Goal: Task Accomplishment & Management: Complete application form

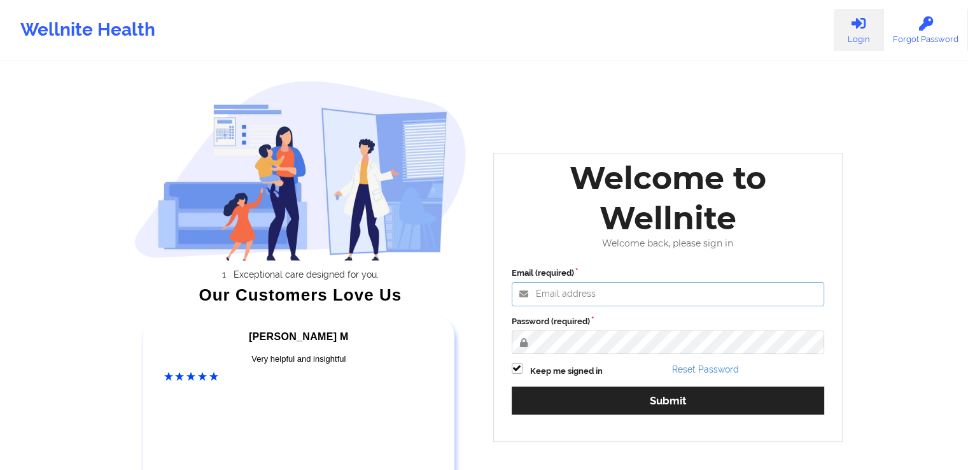
type input "[EMAIL_ADDRESS][DOMAIN_NAME]"
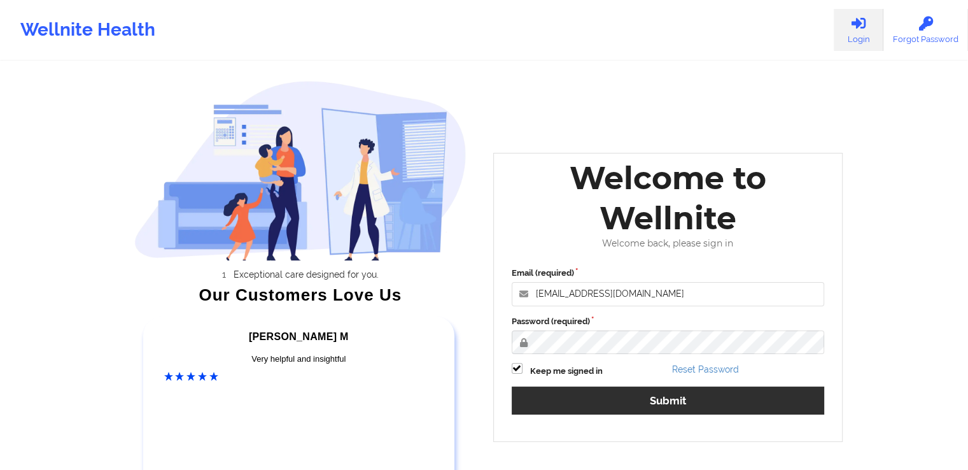
drag, startPoint x: 756, startPoint y: 416, endPoint x: 747, endPoint y: 404, distance: 15.0
click at [747, 404] on div "Email (required) [EMAIL_ADDRESS][DOMAIN_NAME] Password (required) Keep me signe…" at bounding box center [668, 345] width 331 height 174
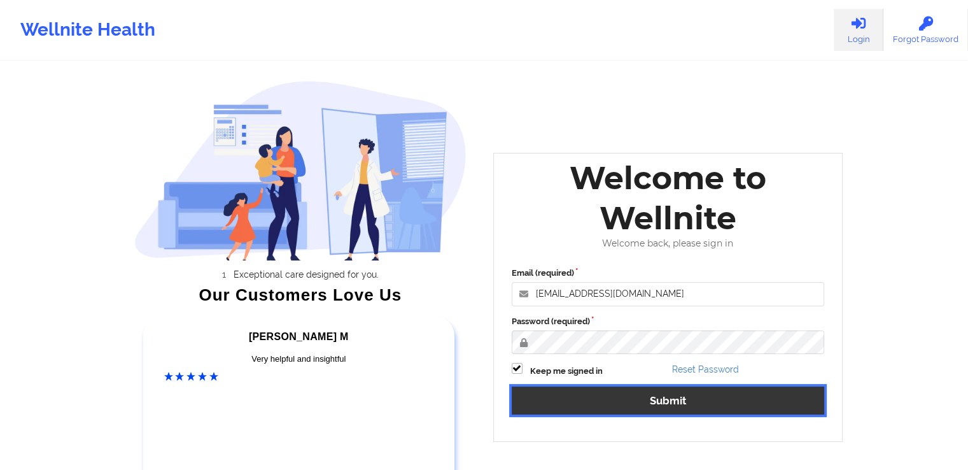
click at [747, 404] on button "Submit" at bounding box center [668, 399] width 313 height 27
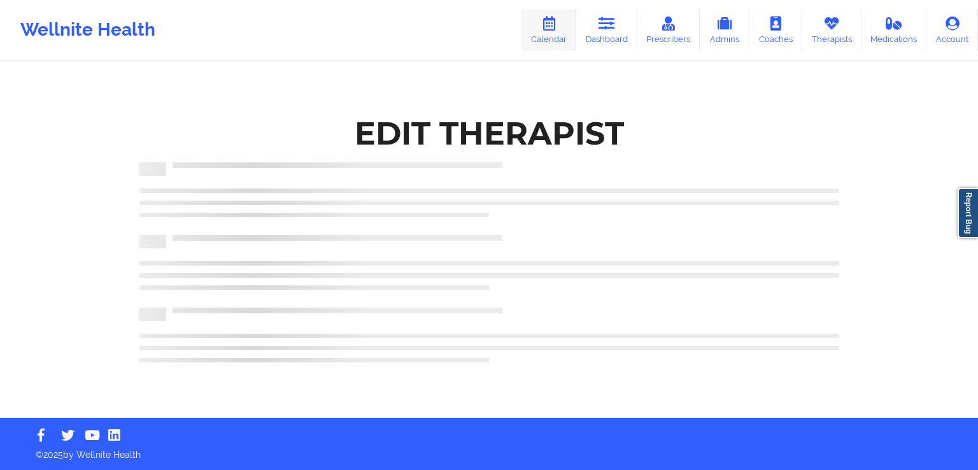
click at [555, 29] on icon at bounding box center [548, 24] width 17 height 14
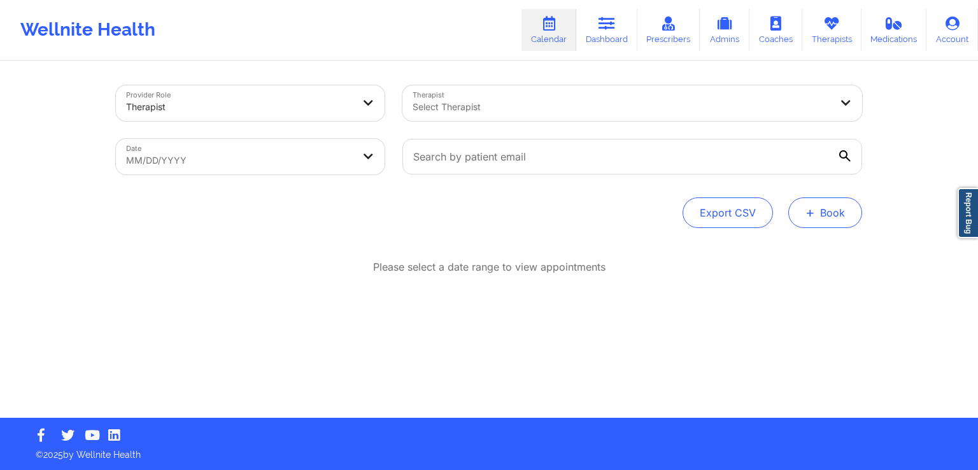
click at [828, 220] on button "+ Book" at bounding box center [825, 212] width 74 height 31
click at [786, 256] on button "Therapy Session" at bounding box center [803, 253] width 97 height 21
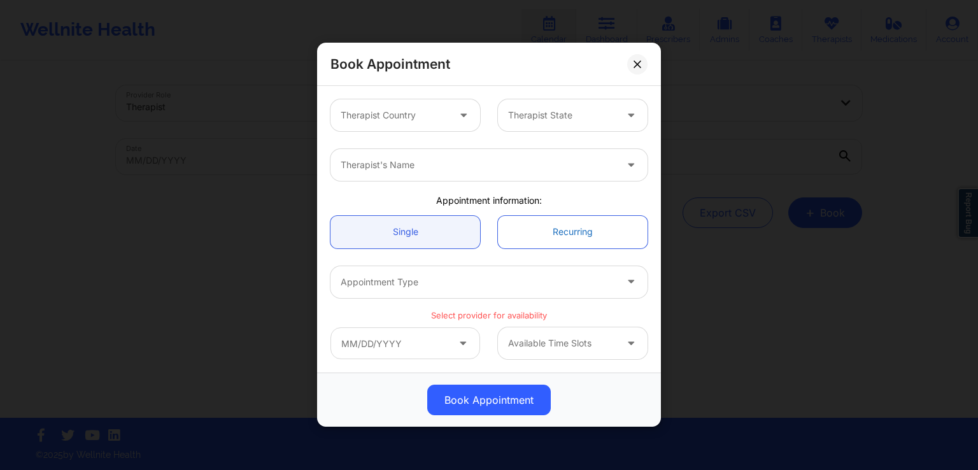
click at [574, 236] on link "Recurring" at bounding box center [573, 232] width 150 height 32
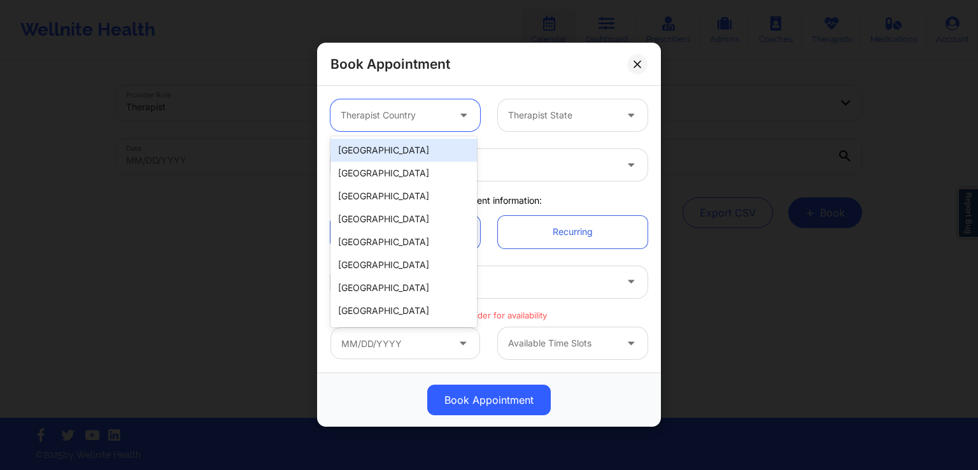
click at [411, 110] on div at bounding box center [395, 115] width 108 height 15
click at [366, 152] on div "[GEOGRAPHIC_DATA]" at bounding box center [403, 150] width 146 height 23
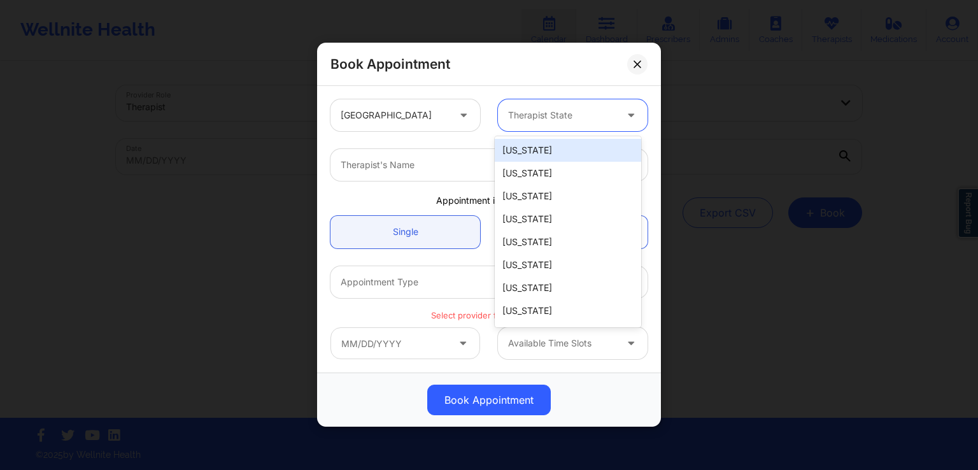
click at [553, 113] on div at bounding box center [562, 115] width 108 height 15
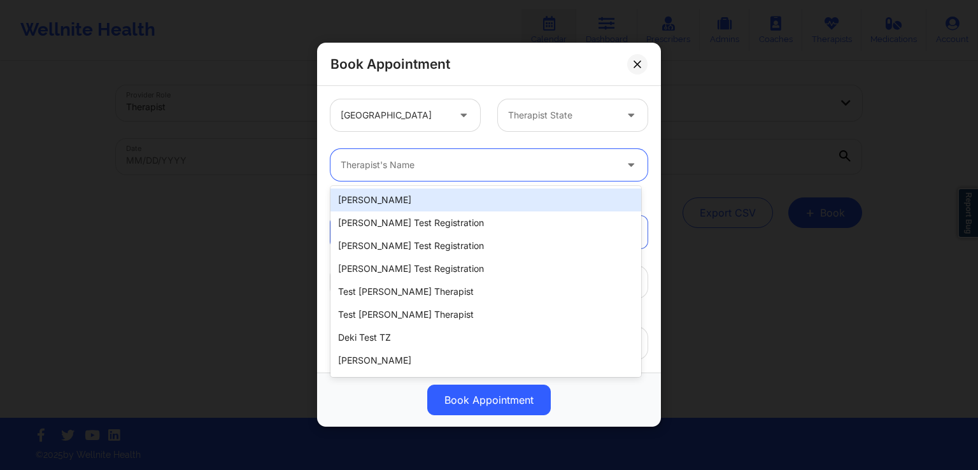
click at [382, 161] on div at bounding box center [478, 165] width 275 height 15
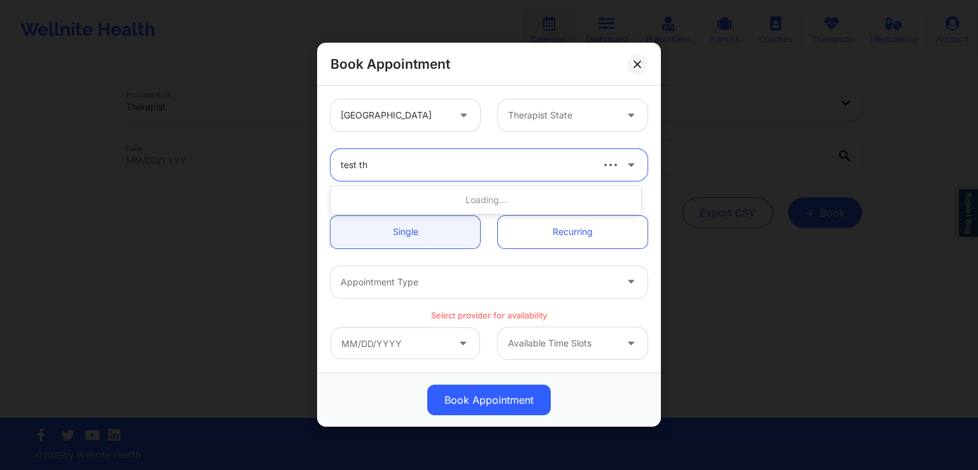
type input "test the"
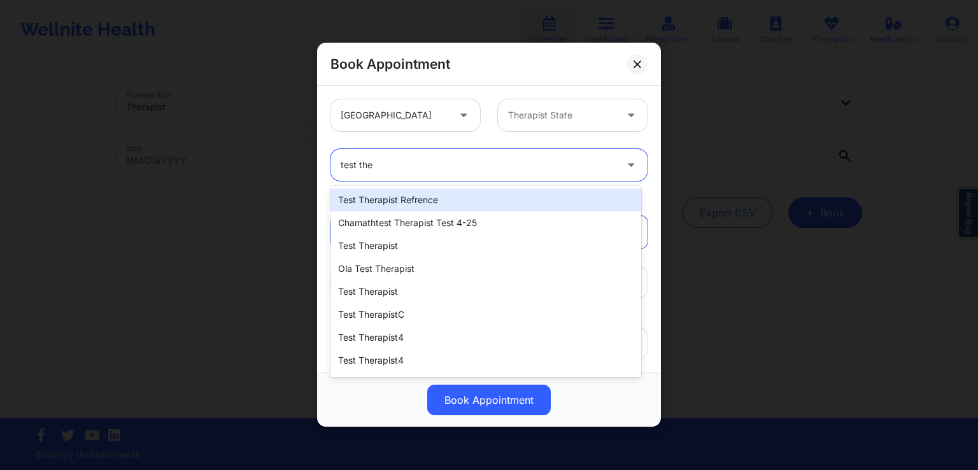
click at [439, 194] on div "test therapist refrence" at bounding box center [485, 199] width 311 height 23
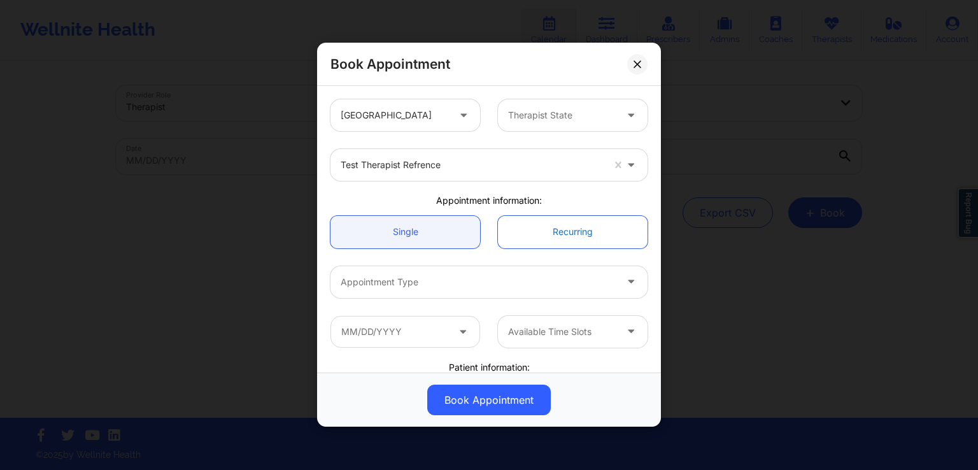
click at [557, 227] on link "Recurring" at bounding box center [573, 232] width 150 height 32
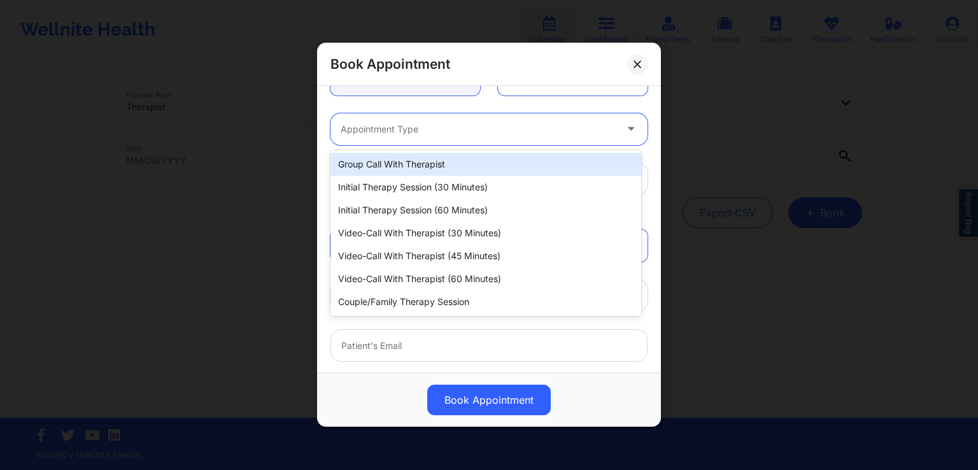
click at [420, 120] on div "Appointment Type" at bounding box center [473, 129] width 286 height 32
click at [514, 125] on div at bounding box center [478, 129] width 275 height 15
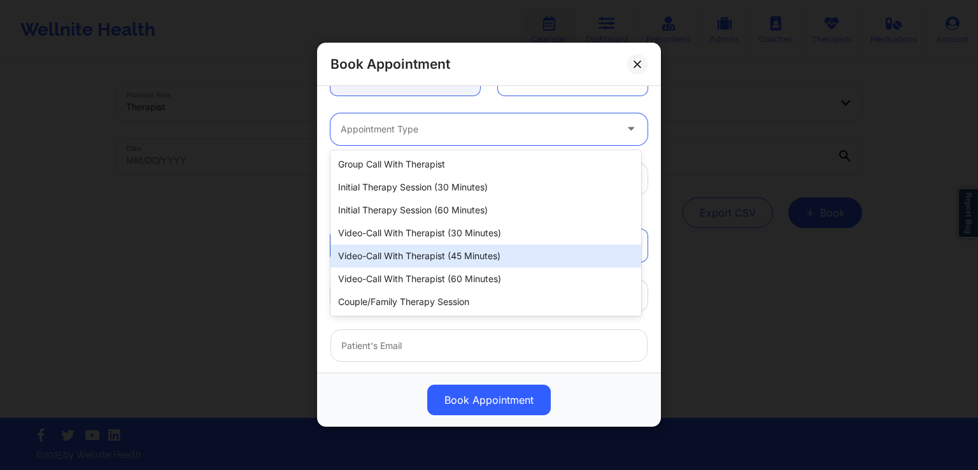
click at [449, 253] on div "Video-Call with Therapist (45 minutes)" at bounding box center [485, 255] width 311 height 23
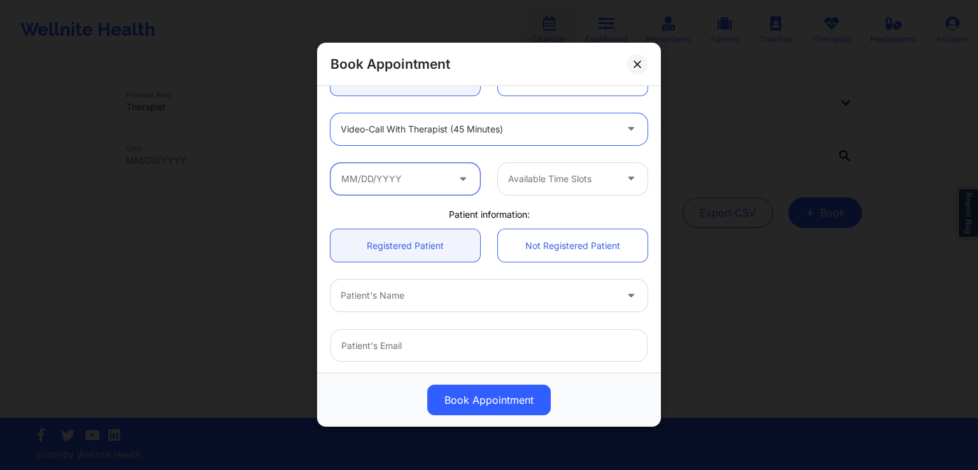
click at [417, 183] on input "text" at bounding box center [405, 179] width 150 height 32
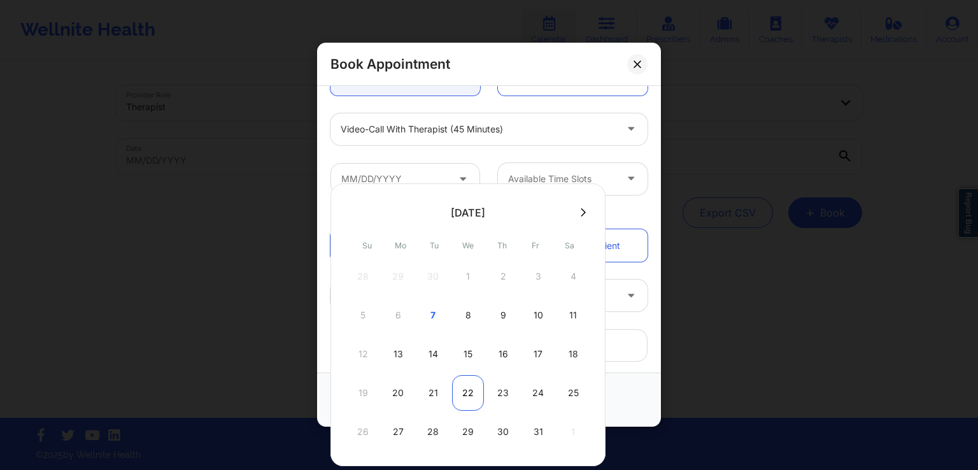
click at [463, 390] on div "22" at bounding box center [468, 393] width 32 height 36
type input "[DATE]"
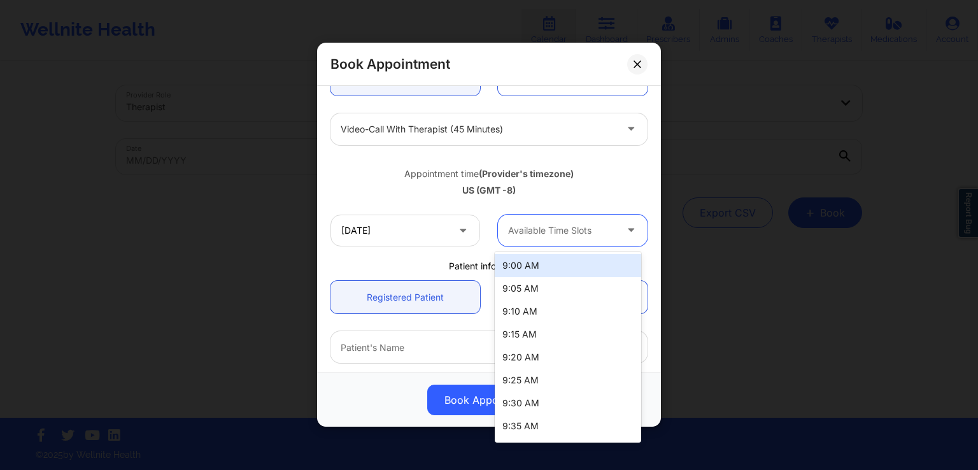
click at [565, 232] on div at bounding box center [562, 230] width 108 height 15
click at [547, 263] on div "9:00 AM" at bounding box center [568, 265] width 146 height 23
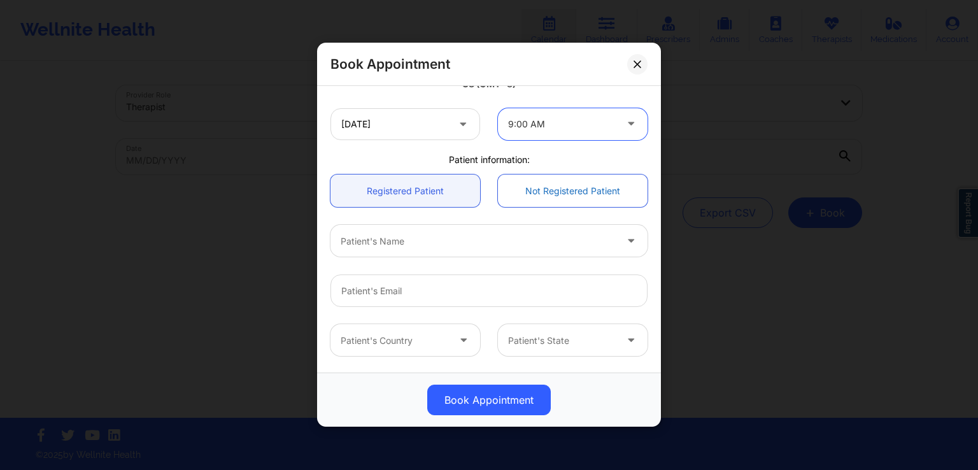
scroll to position [260, 0]
click at [427, 243] on div at bounding box center [478, 240] width 275 height 15
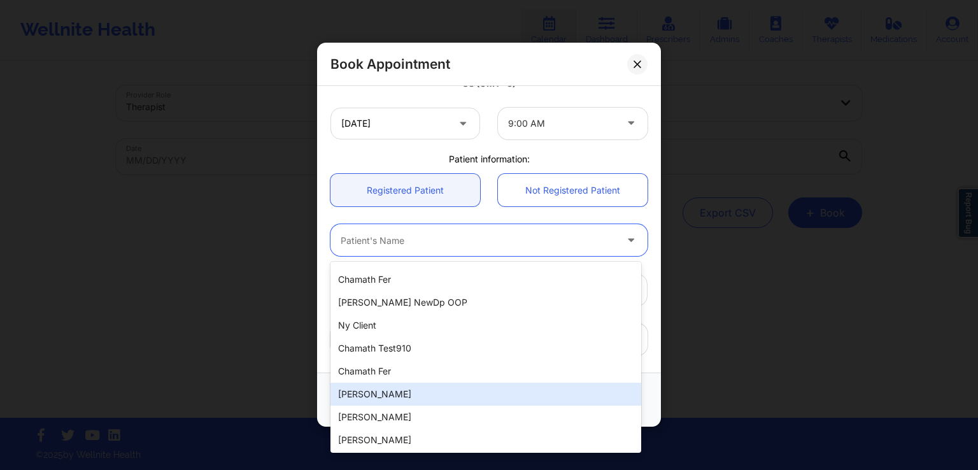
scroll to position [134, 0]
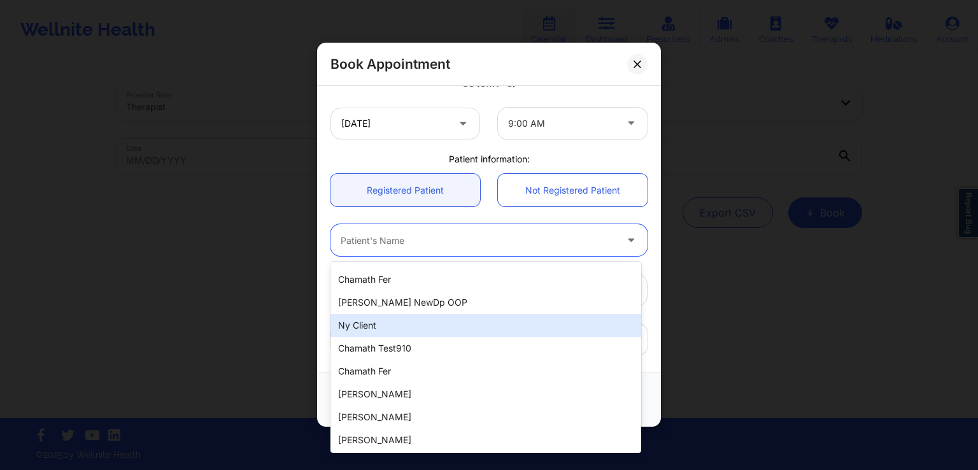
click at [358, 327] on div "ny client" at bounding box center [485, 325] width 311 height 23
type input "[EMAIL_ADDRESS][DOMAIN_NAME]"
type input "[PHONE_NUMBER]"
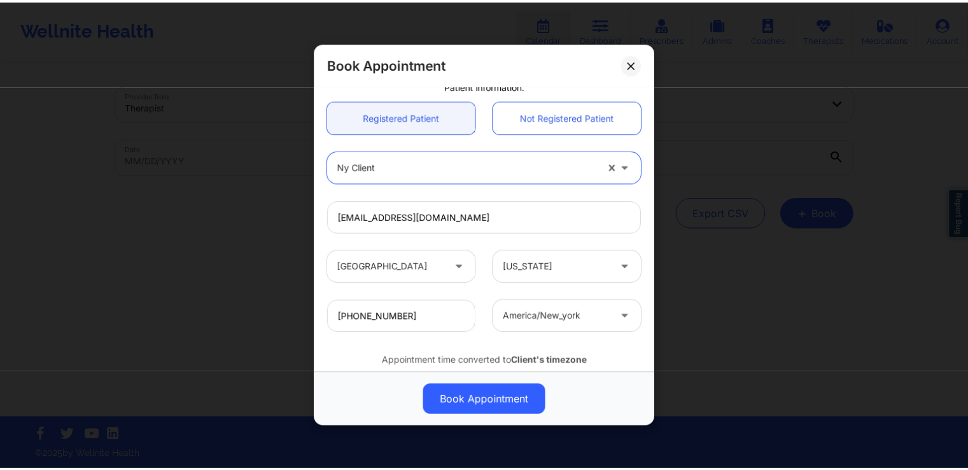
scroll to position [344, 0]
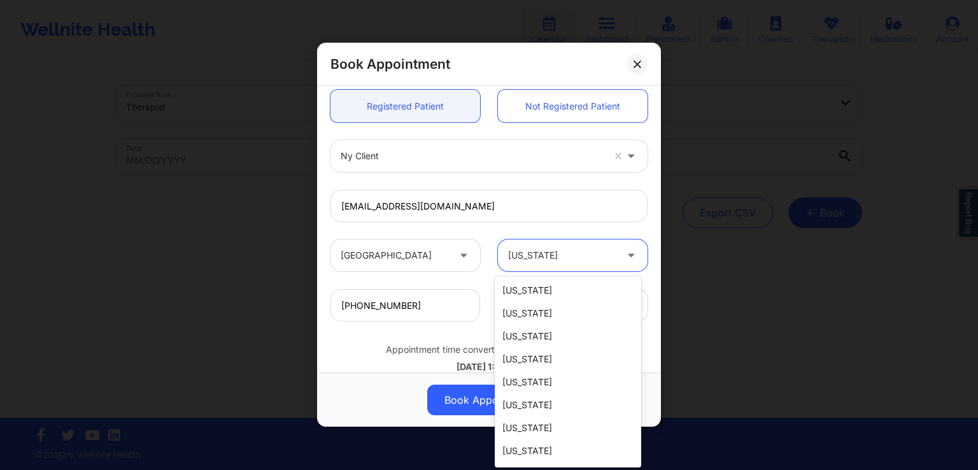
click at [600, 260] on div at bounding box center [562, 255] width 108 height 15
click at [541, 291] on div "[US_STATE]" at bounding box center [568, 290] width 146 height 23
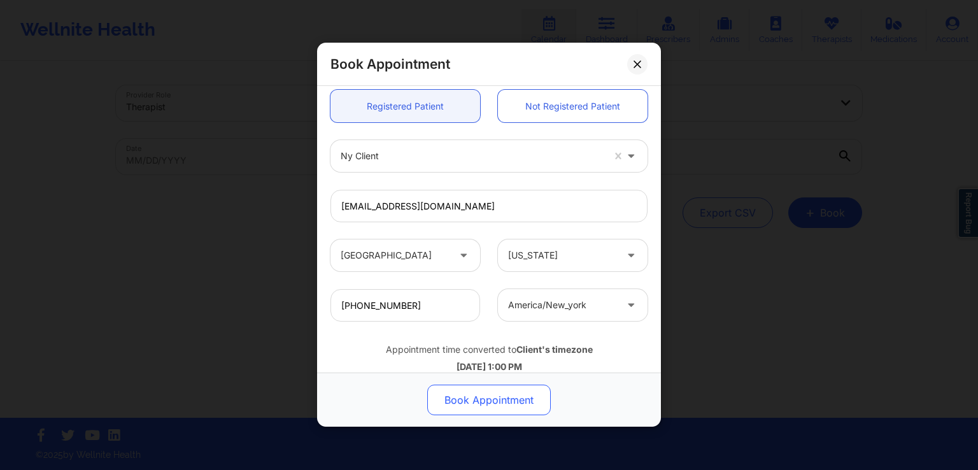
click at [491, 399] on button "Book Appointment" at bounding box center [489, 400] width 124 height 31
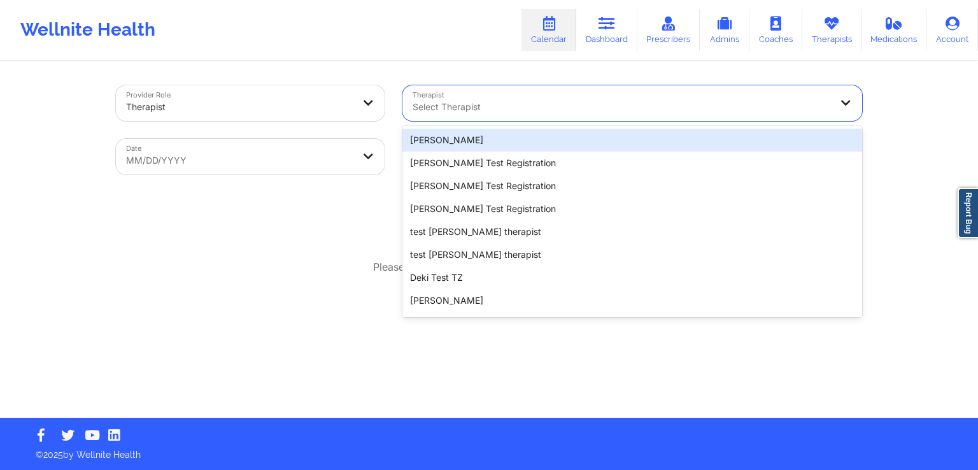
click at [514, 105] on div at bounding box center [622, 106] width 418 height 15
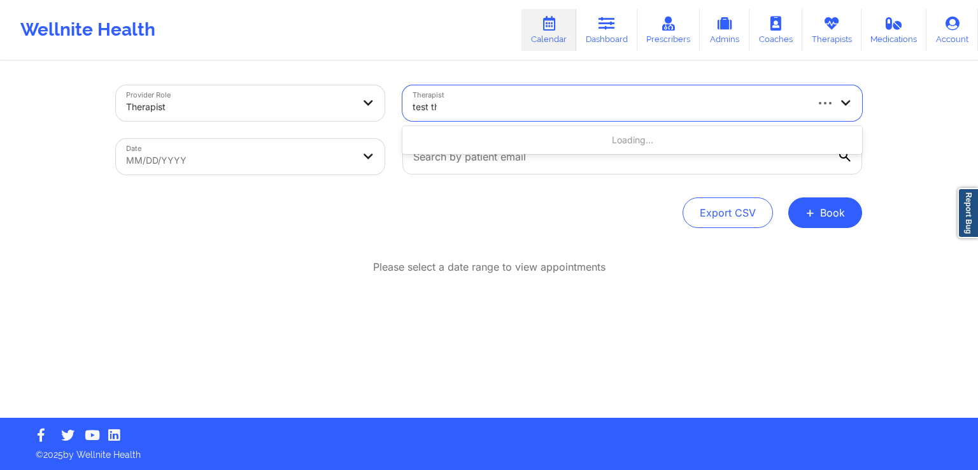
type input "test the"
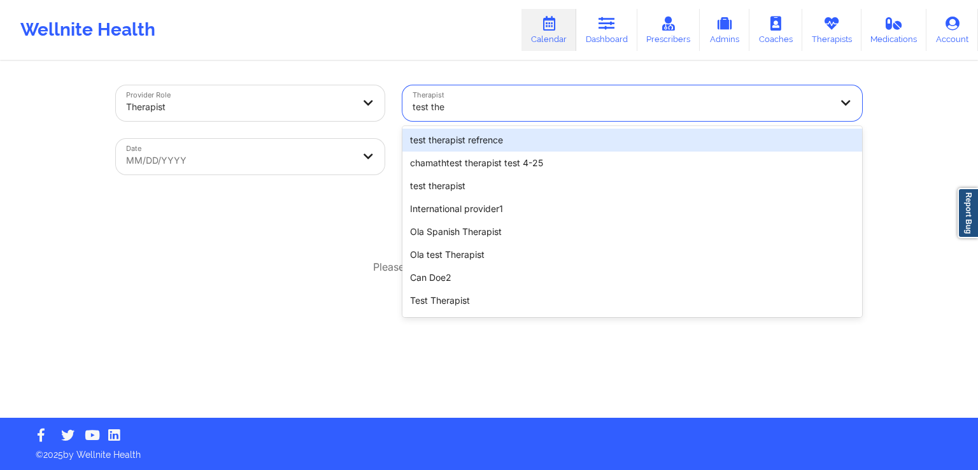
click at [494, 142] on div "test therapist refrence" at bounding box center [632, 140] width 460 height 23
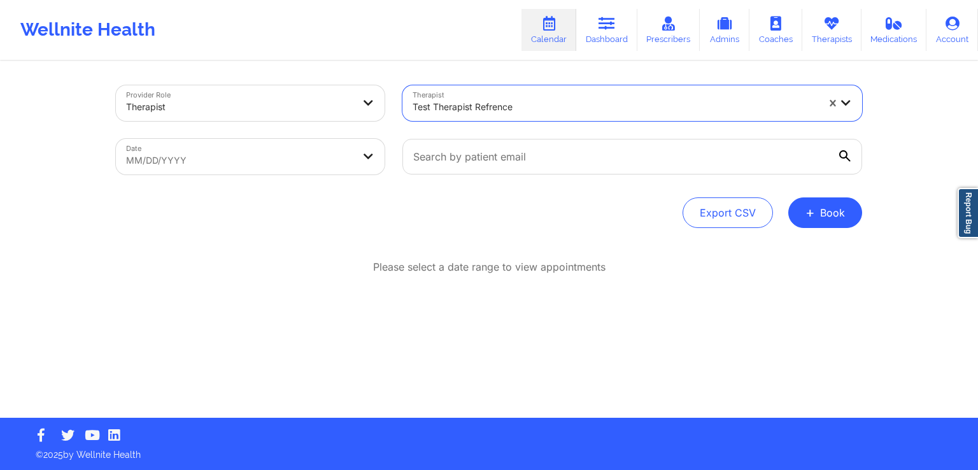
click at [347, 166] on body "Wellnite Health Calendar Dashboard Prescribers Admins Coaches Therapists Medica…" at bounding box center [489, 235] width 978 height 470
select select "2025-8"
select select "2025-9"
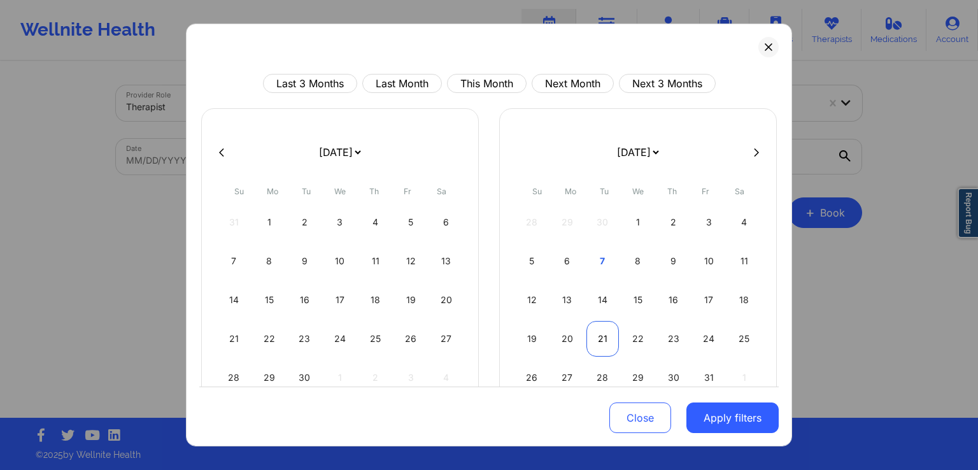
click at [600, 337] on div "21" at bounding box center [602, 339] width 32 height 36
select select "2025-9"
select select "2025-10"
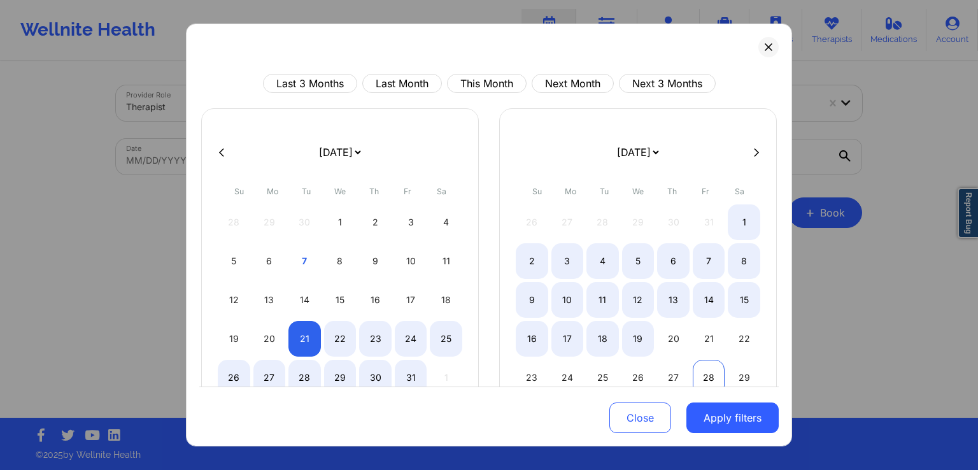
select select "2025-9"
select select "2025-10"
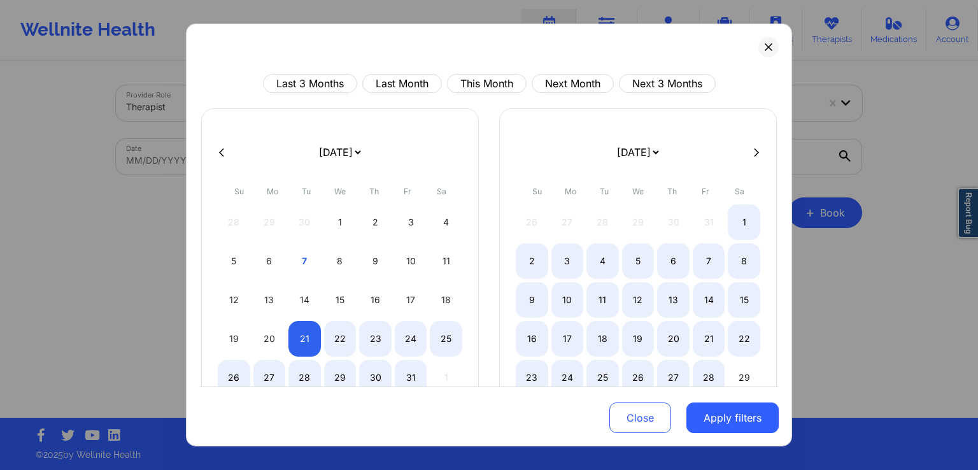
select select "2025-9"
select select "2025-10"
select select "2025-9"
select select "2025-10"
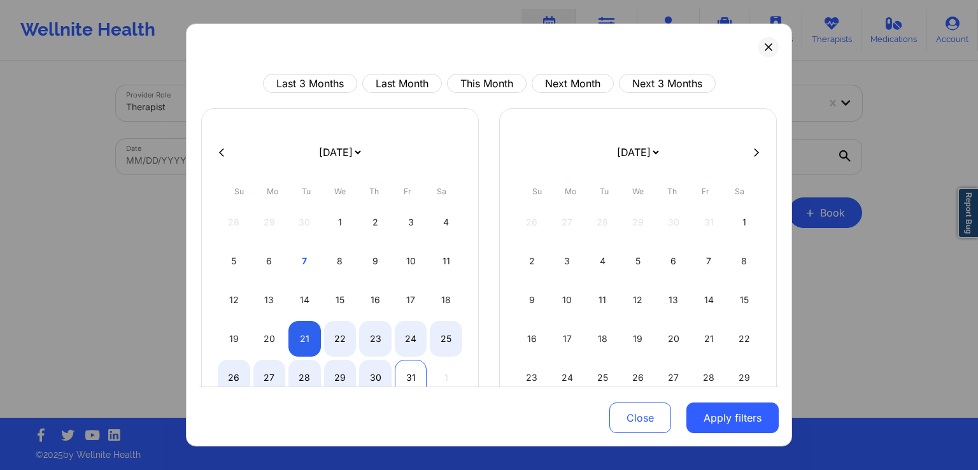
click at [405, 379] on div "31" at bounding box center [411, 378] width 32 height 36
select select "2025-9"
select select "2025-10"
click at [714, 403] on button "Apply filters" at bounding box center [732, 417] width 92 height 31
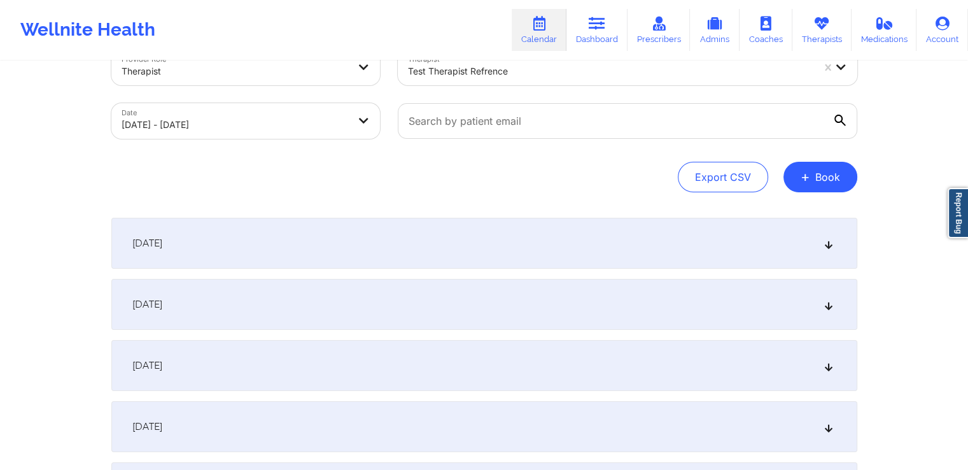
scroll to position [37, 0]
click at [397, 302] on div "[DATE]" at bounding box center [484, 303] width 746 height 51
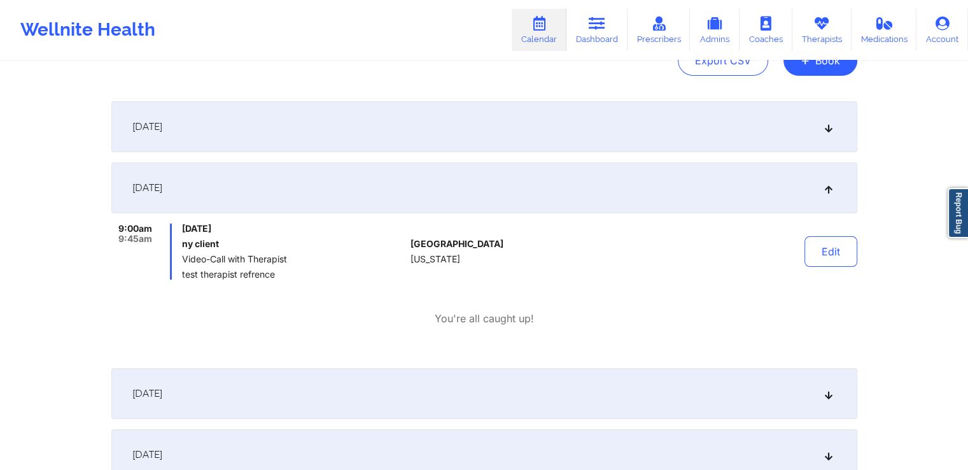
scroll to position [0, 0]
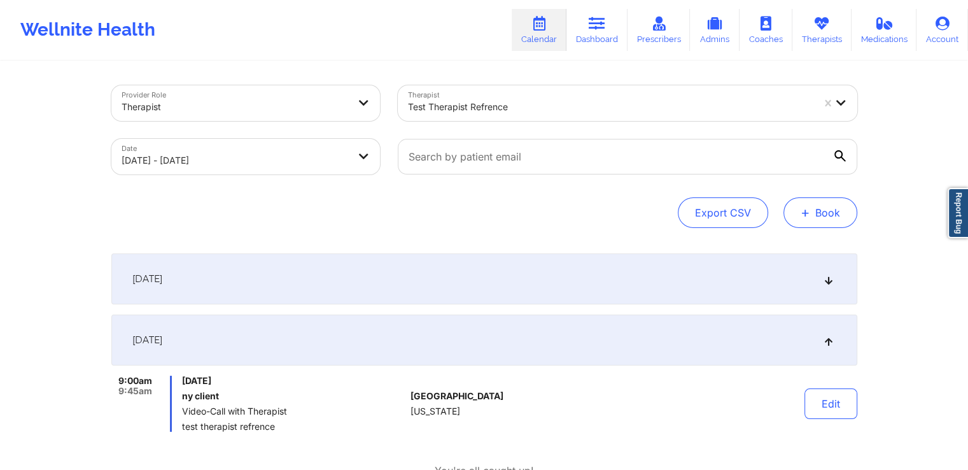
click at [830, 221] on button "+ Book" at bounding box center [821, 212] width 74 height 31
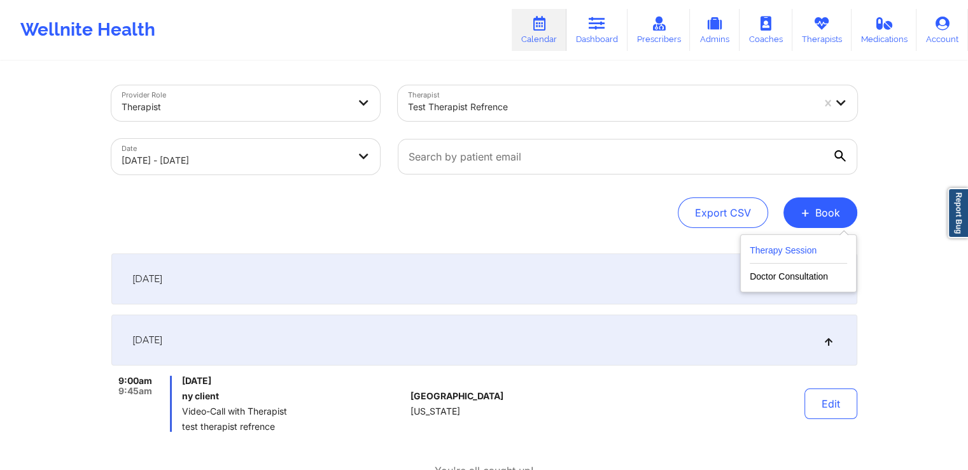
click at [804, 253] on button "Therapy Session" at bounding box center [798, 253] width 97 height 21
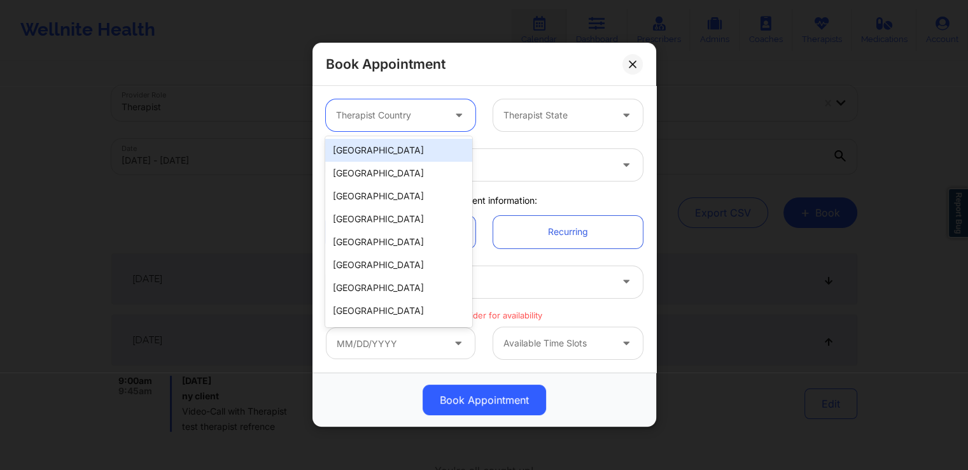
click at [400, 119] on div at bounding box center [390, 115] width 108 height 15
click at [384, 143] on div "[GEOGRAPHIC_DATA]" at bounding box center [398, 150] width 146 height 23
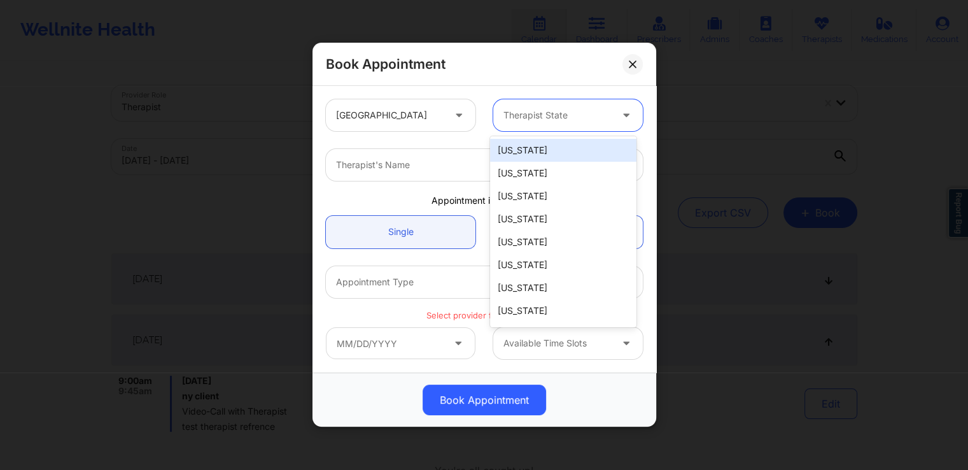
click at [554, 117] on div at bounding box center [558, 115] width 108 height 15
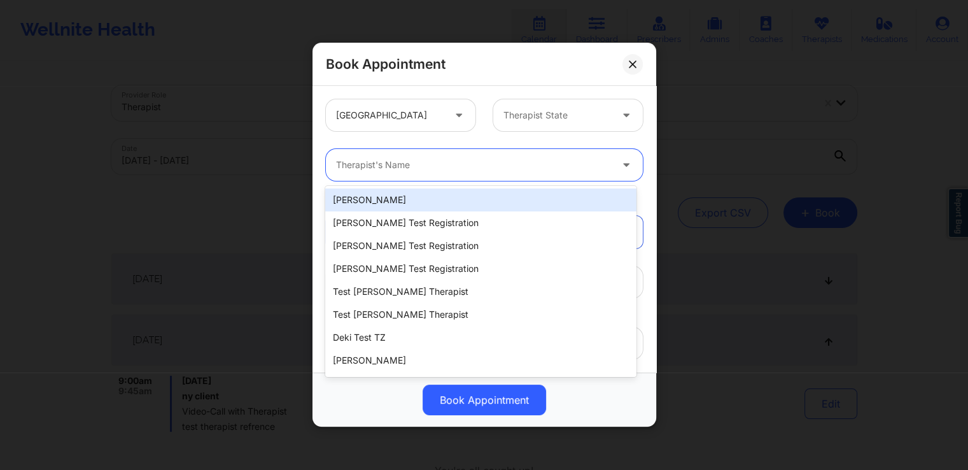
click at [359, 169] on div at bounding box center [473, 165] width 275 height 15
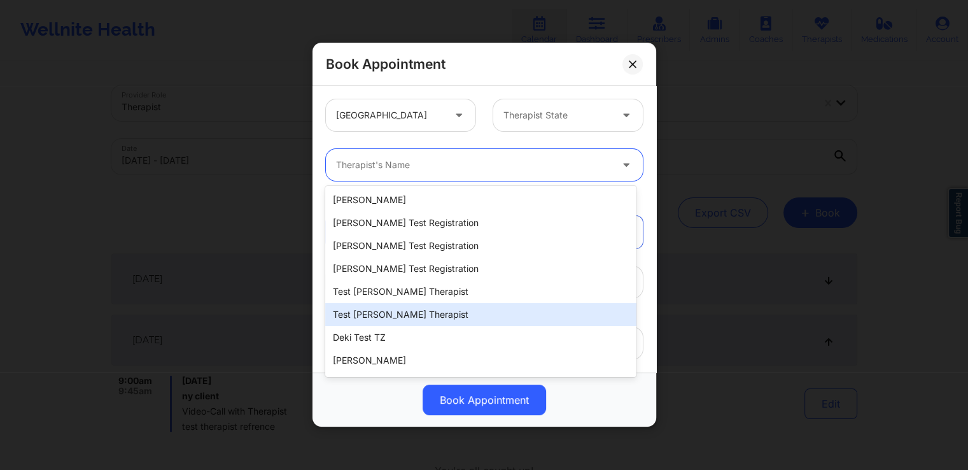
scroll to position [96, 0]
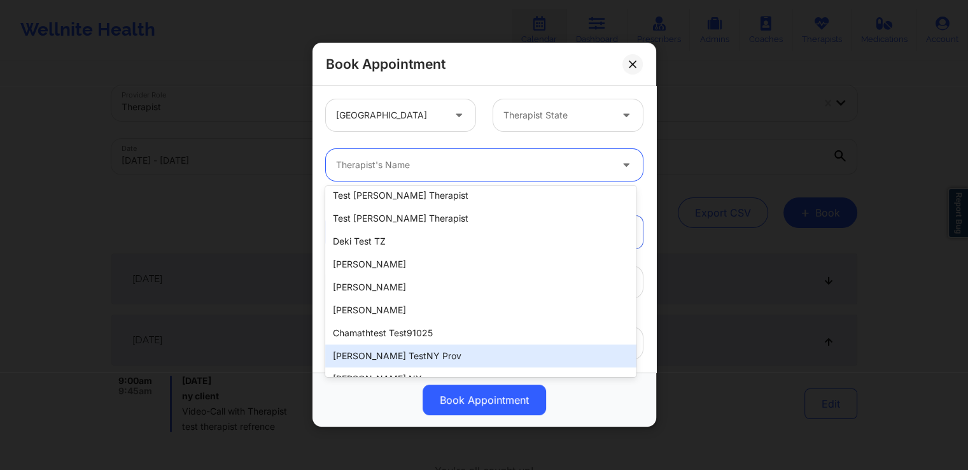
click at [383, 355] on div "[PERSON_NAME] testNY prov" at bounding box center [480, 355] width 311 height 23
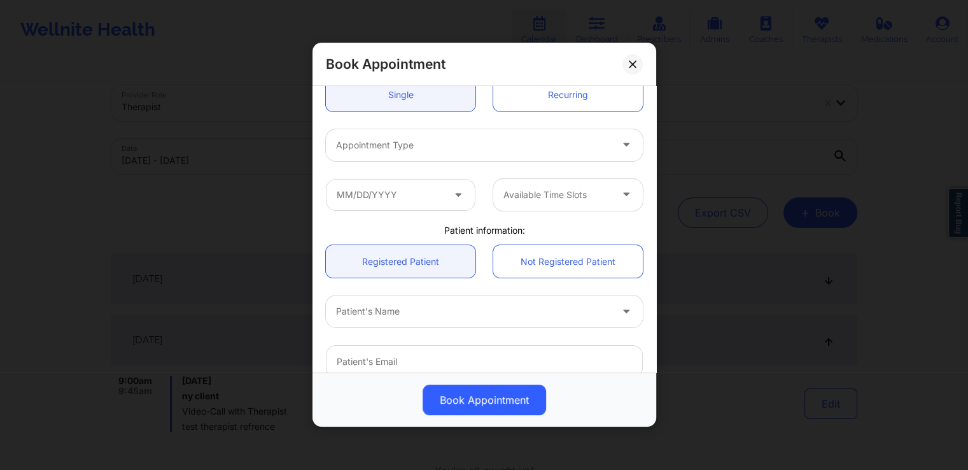
scroll to position [12, 0]
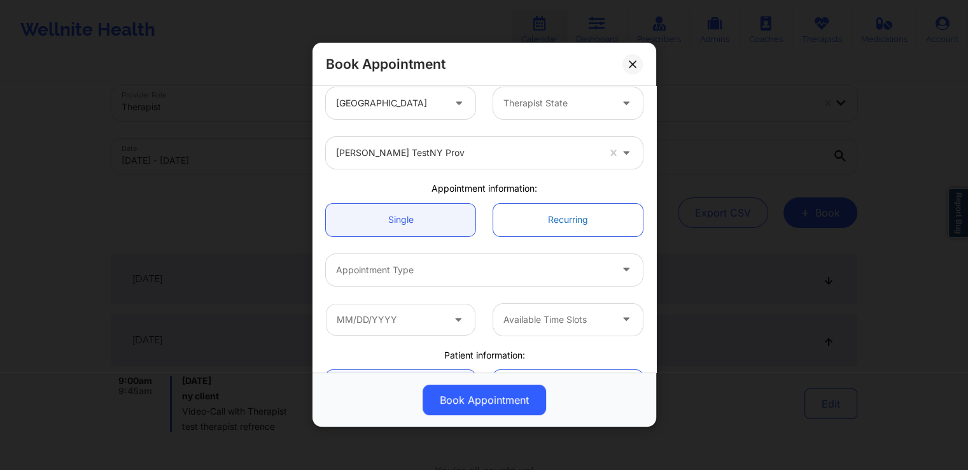
click at [575, 209] on link "Recurring" at bounding box center [568, 220] width 150 height 32
click at [556, 225] on link "Recurring" at bounding box center [568, 220] width 150 height 32
click at [432, 218] on link "Single" at bounding box center [401, 220] width 150 height 32
click at [532, 233] on link "Recurring" at bounding box center [568, 220] width 150 height 32
click at [540, 225] on link "Recurring" at bounding box center [568, 220] width 150 height 32
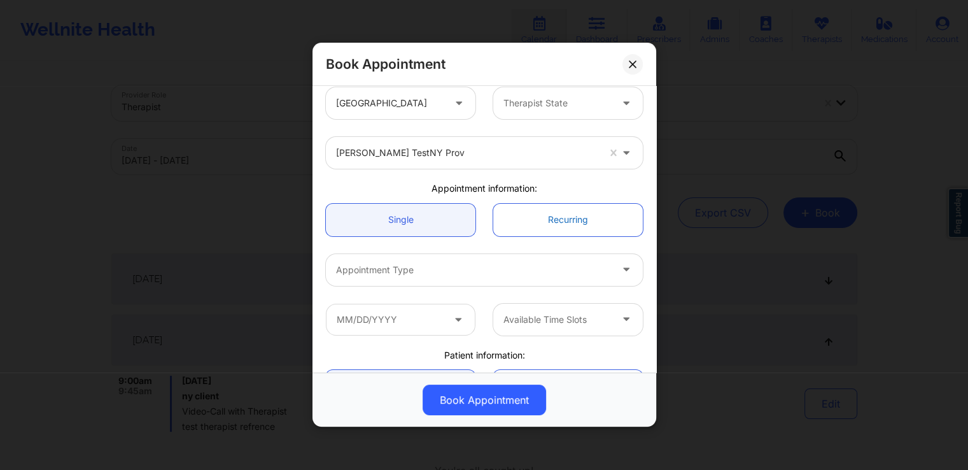
click at [540, 225] on link "Recurring" at bounding box center [568, 220] width 150 height 32
click at [501, 222] on link "Recurring" at bounding box center [568, 220] width 150 height 32
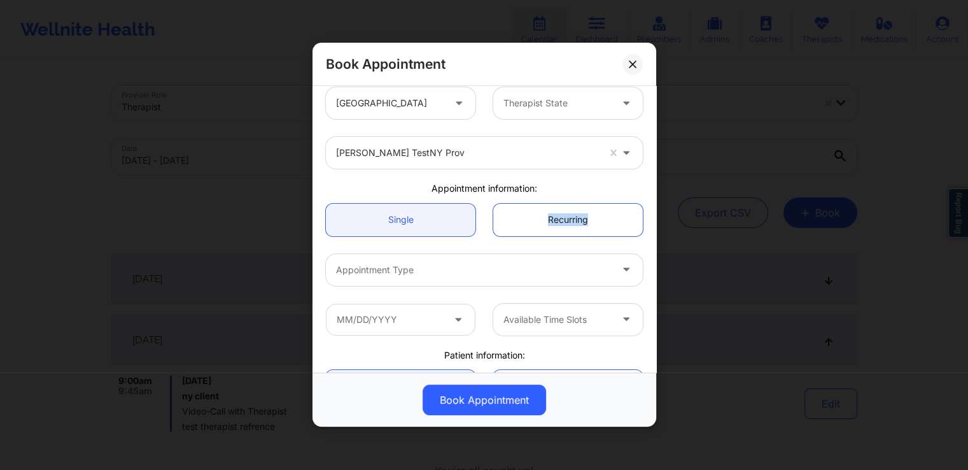
click at [501, 222] on link "Recurring" at bounding box center [568, 220] width 150 height 32
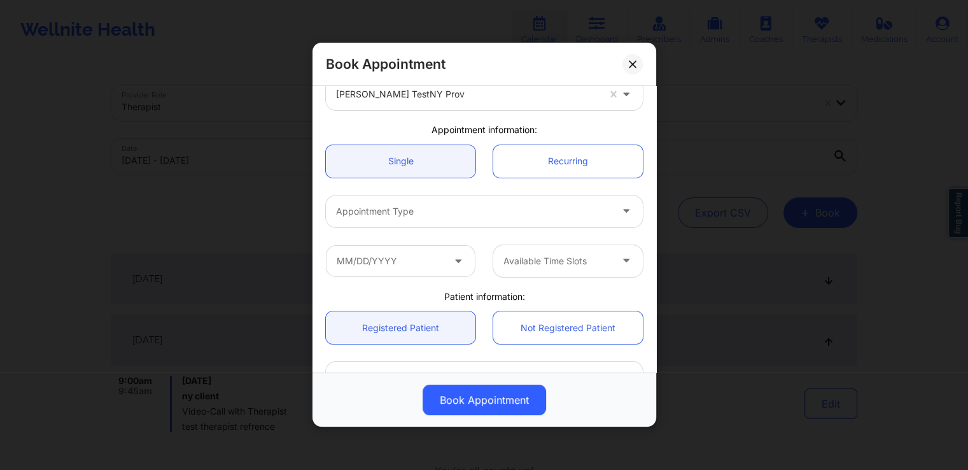
scroll to position [71, 0]
click at [522, 162] on link "Recurring" at bounding box center [568, 161] width 150 height 32
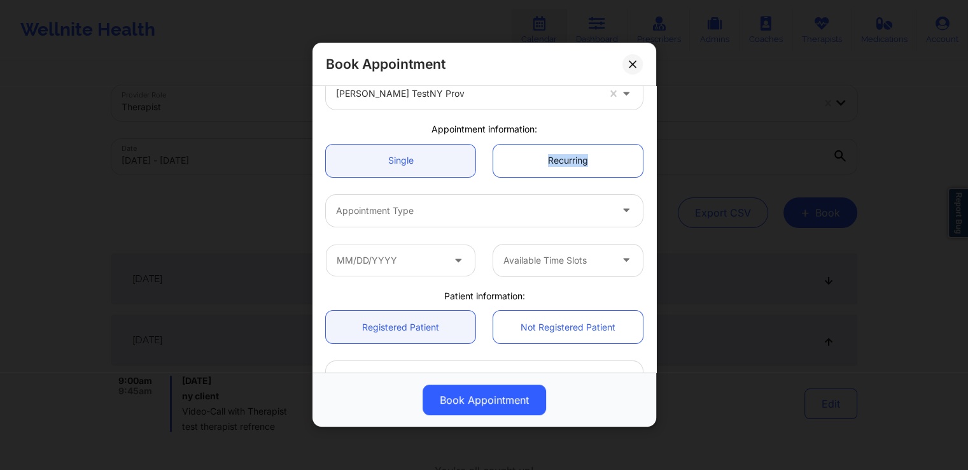
click at [522, 162] on link "Recurring" at bounding box center [568, 161] width 150 height 32
click at [525, 166] on link "Recurring" at bounding box center [568, 161] width 150 height 32
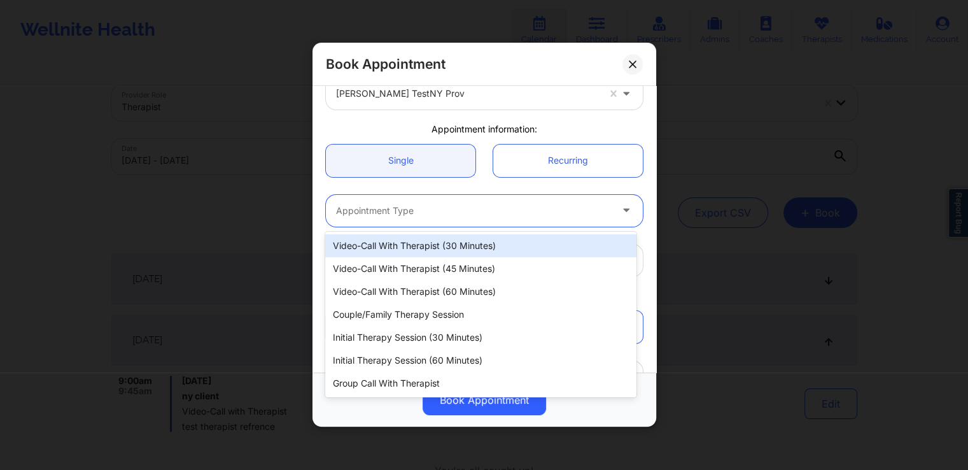
click at [448, 221] on div "Appointment Type" at bounding box center [469, 211] width 286 height 32
click at [438, 250] on div "Video-Call with Therapist (30 minutes)" at bounding box center [480, 245] width 311 height 23
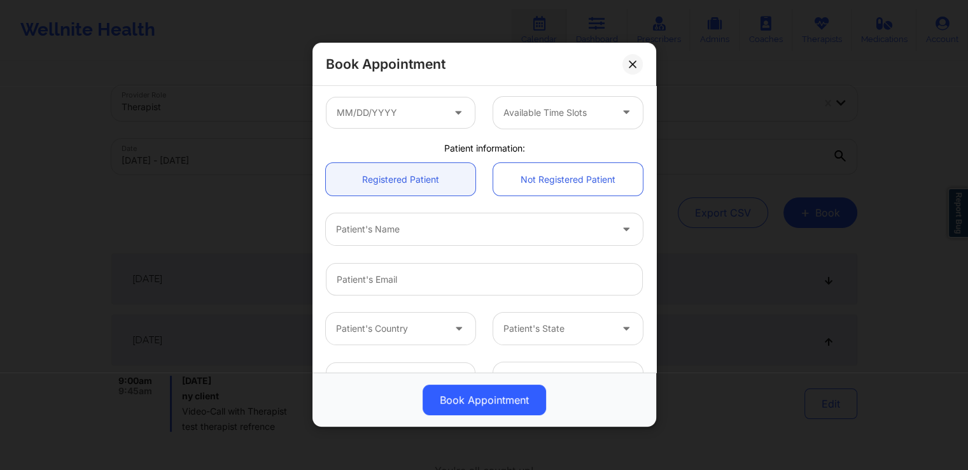
scroll to position [225, 0]
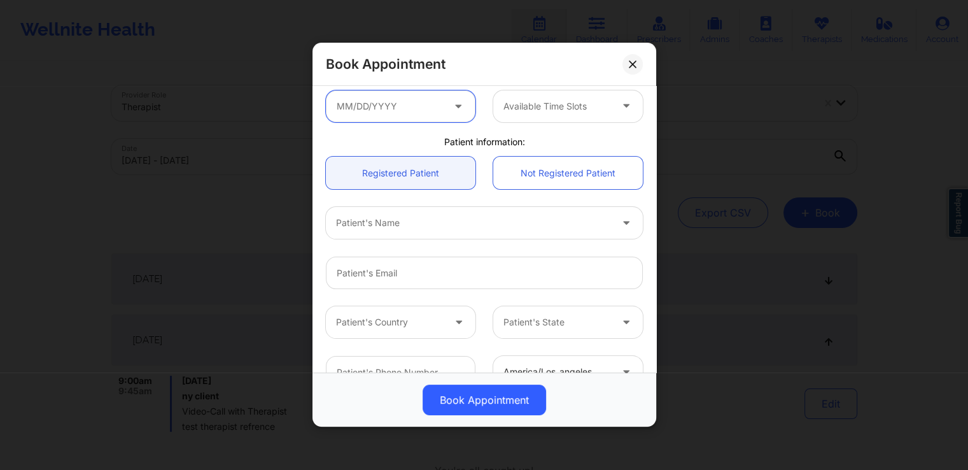
click at [435, 95] on input "text" at bounding box center [401, 106] width 150 height 32
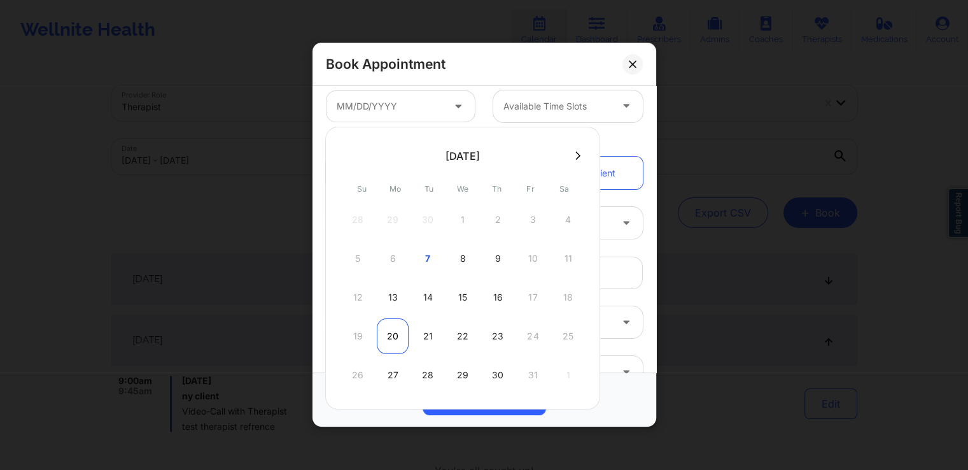
click at [386, 330] on div "20" at bounding box center [393, 336] width 32 height 36
type input "[DATE]"
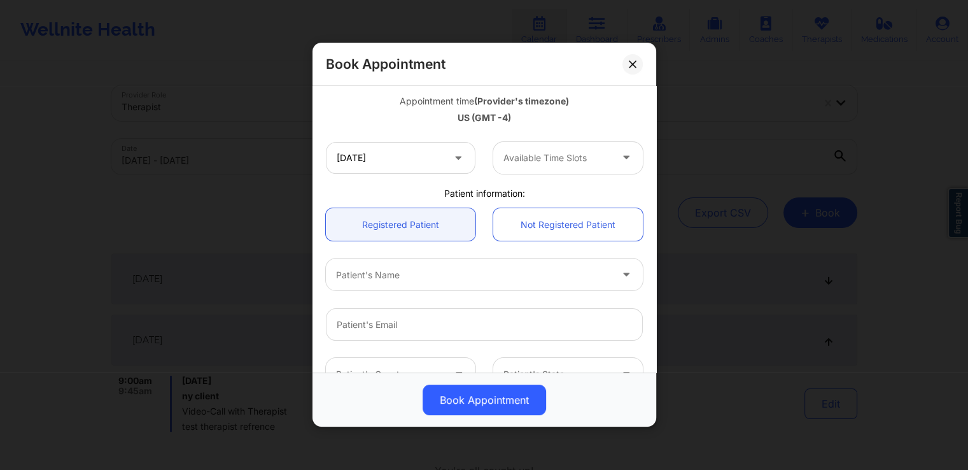
scroll to position [277, 0]
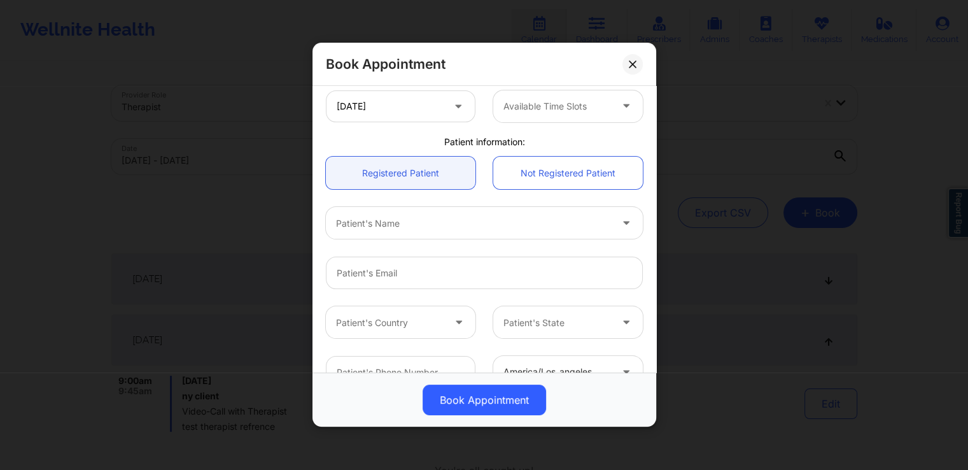
click at [596, 105] on div at bounding box center [558, 106] width 108 height 15
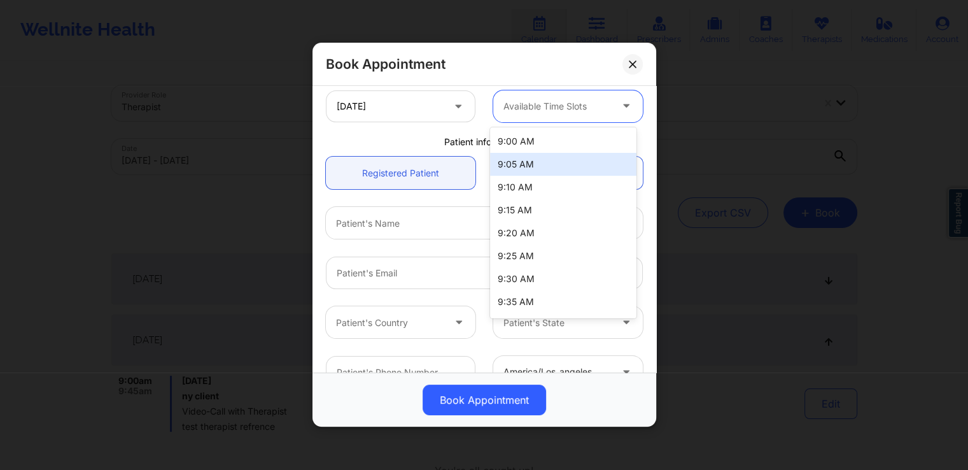
click at [529, 160] on div "9:05 AM" at bounding box center [563, 164] width 146 height 23
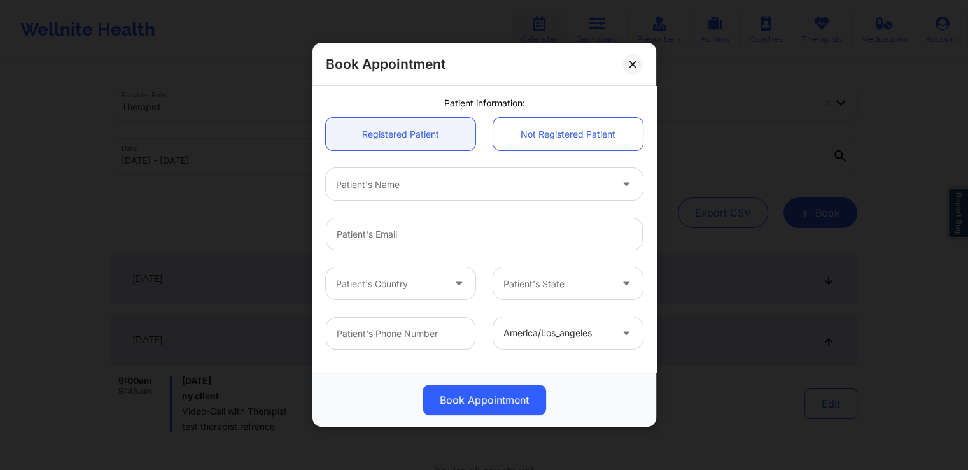
scroll to position [316, 0]
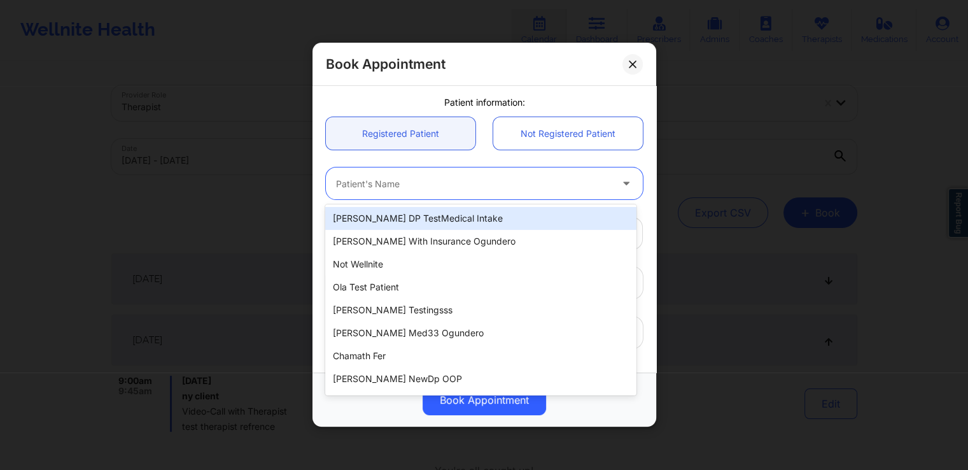
click at [421, 188] on div at bounding box center [473, 183] width 275 height 15
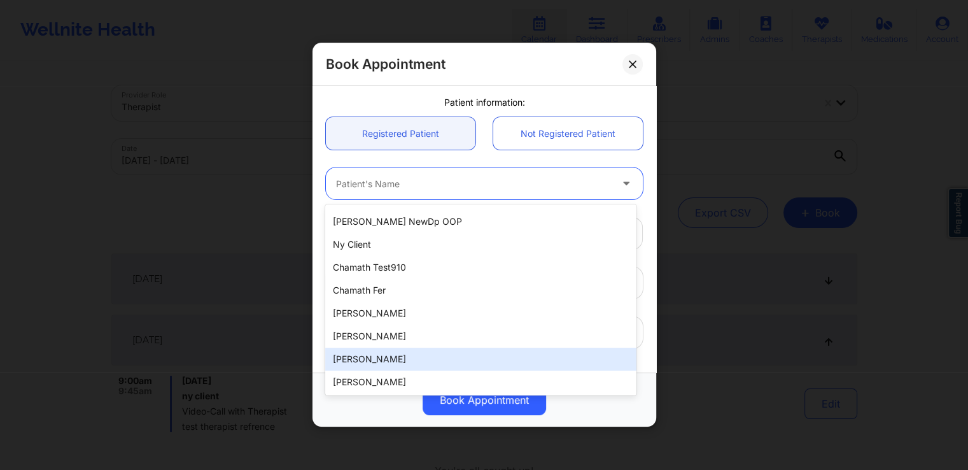
scroll to position [68, 0]
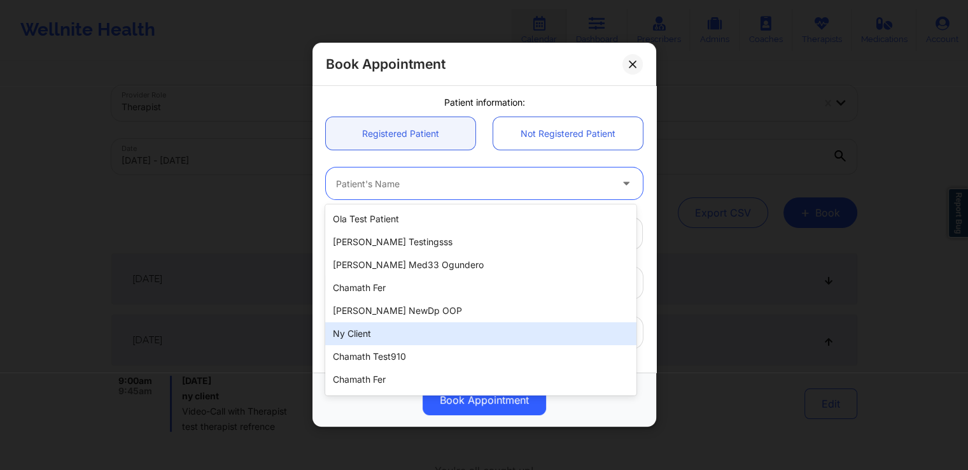
click at [362, 325] on div "ny client" at bounding box center [480, 333] width 311 height 23
type input "[EMAIL_ADDRESS][DOMAIN_NAME]"
type input "[PHONE_NUMBER]"
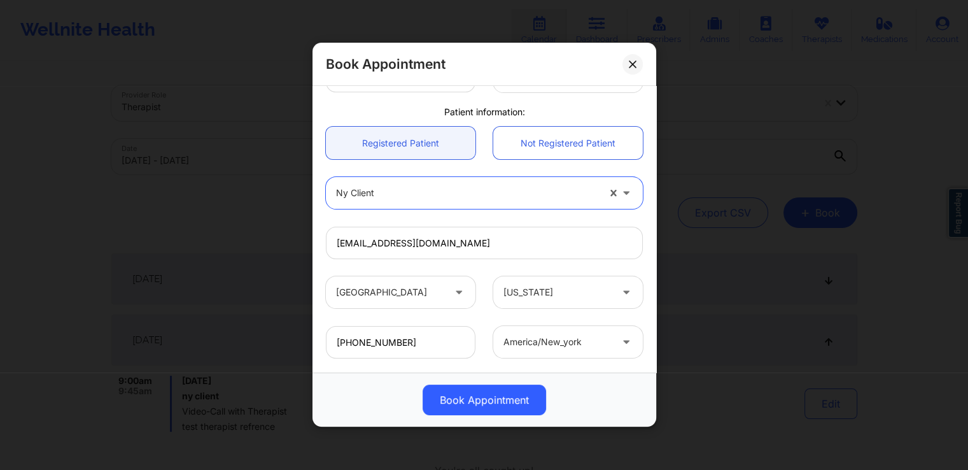
scroll to position [374, 0]
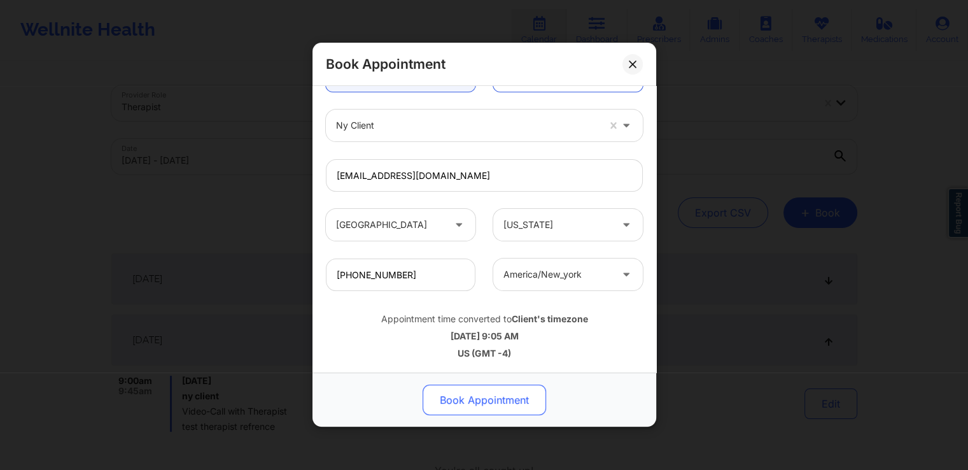
click at [476, 393] on button "Book Appointment" at bounding box center [485, 400] width 124 height 31
drag, startPoint x: 476, startPoint y: 393, endPoint x: 479, endPoint y: 406, distance: 13.0
click at [479, 406] on div "Booking…" at bounding box center [484, 400] width 326 height 31
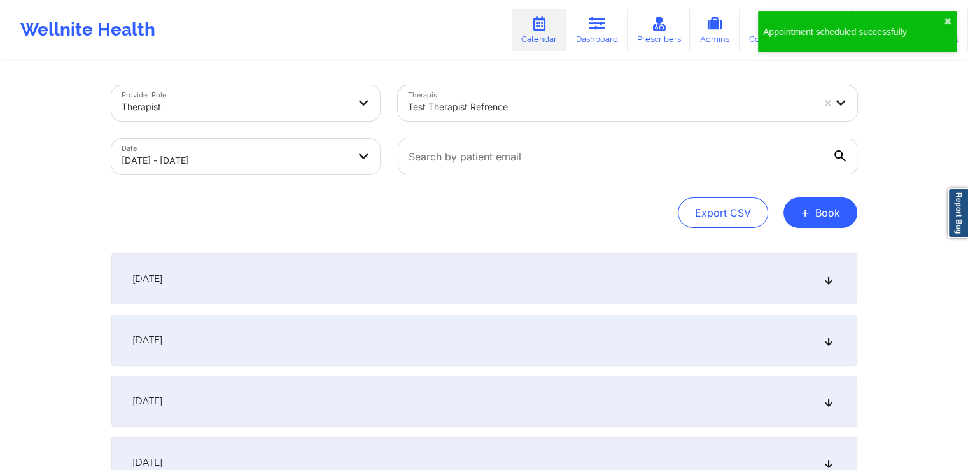
scroll to position [0, 0]
click at [810, 215] on span "+" at bounding box center [806, 212] width 10 height 7
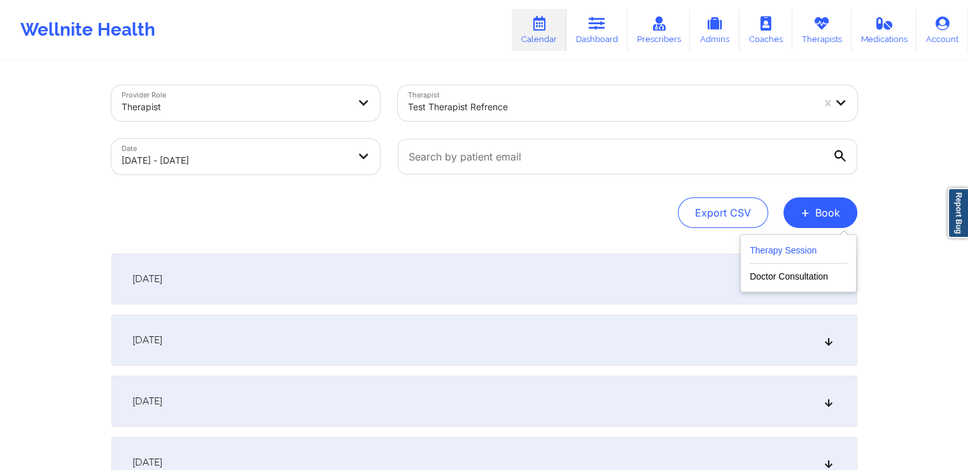
click at [781, 253] on button "Therapy Session" at bounding box center [798, 253] width 97 height 21
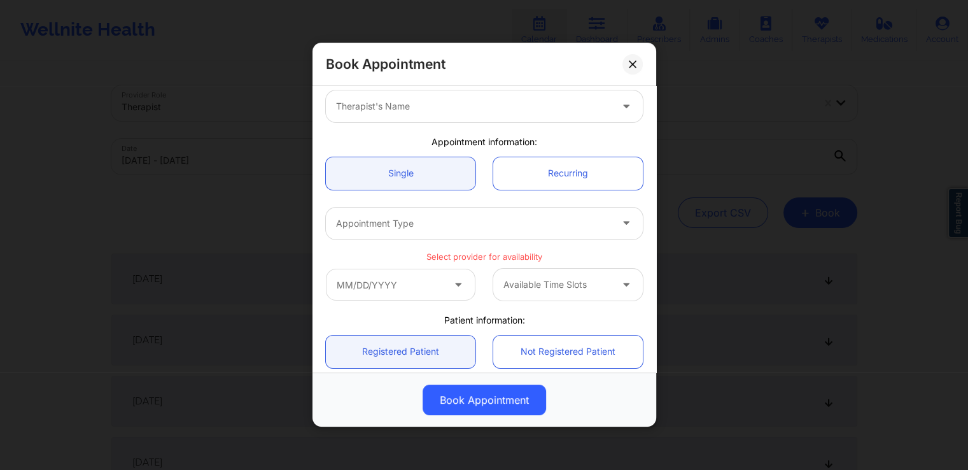
scroll to position [58, 0]
